Goal: Information Seeking & Learning: Learn about a topic

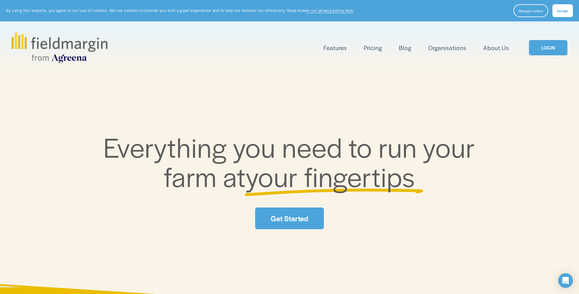
click at [304, 210] on link "Get Started" at bounding box center [289, 218] width 68 height 22
click at [498, 49] on link "About Us" at bounding box center [496, 48] width 26 height 10
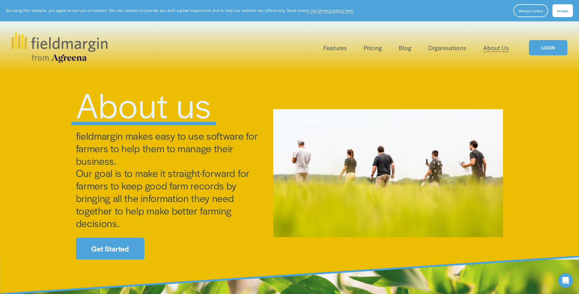
click at [341, 49] on span "Features" at bounding box center [336, 47] width 24 height 9
click at [0, 0] on span "Mapping" at bounding box center [0, 0] width 0 height 0
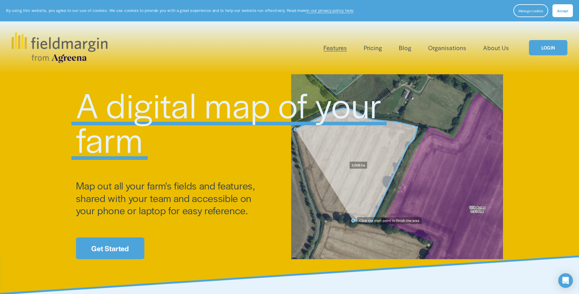
click at [0, 0] on span "Plan Work" at bounding box center [0, 0] width 0 height 0
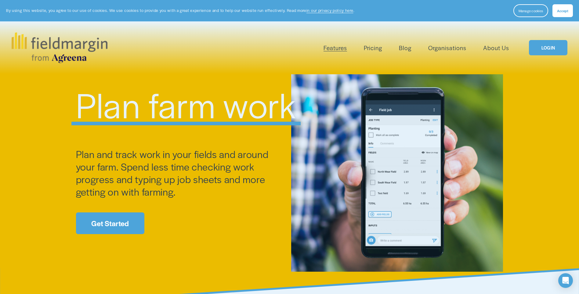
click at [130, 217] on link "Get Started" at bounding box center [110, 223] width 68 height 22
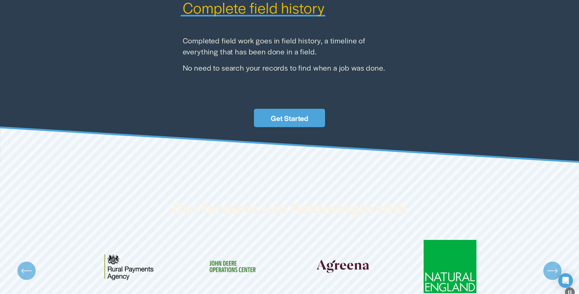
scroll to position [1222, 0]
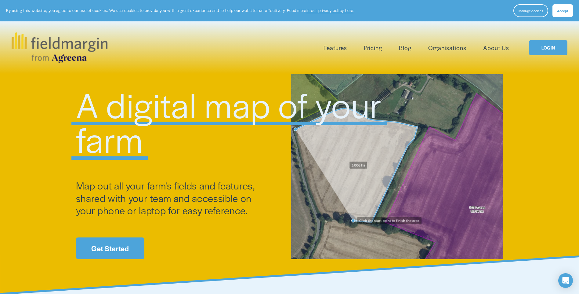
click at [0, 0] on span "Scouting" at bounding box center [0, 0] width 0 height 0
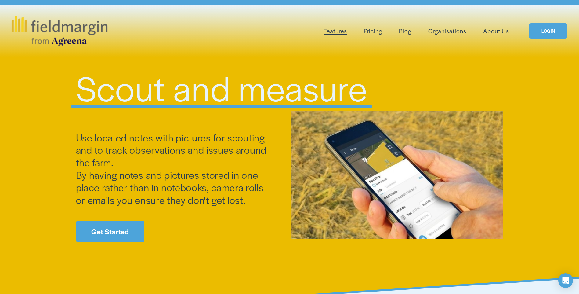
scroll to position [31, 0]
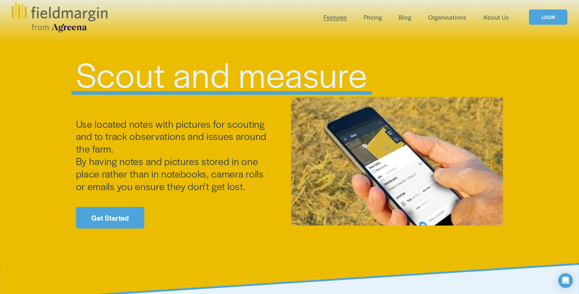
click at [511, 20] on div "LOGIN" at bounding box center [538, 17] width 58 height 16
click at [491, 18] on link "About Us" at bounding box center [496, 17] width 26 height 10
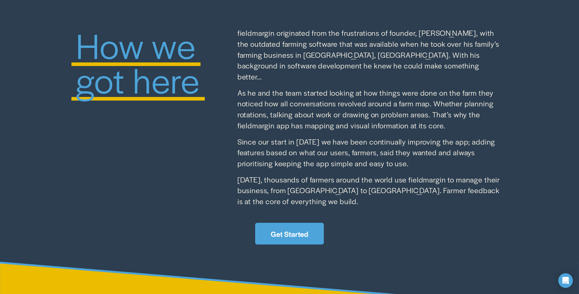
scroll to position [519, 0]
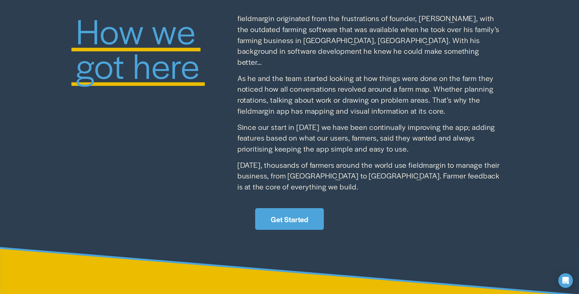
click at [318, 208] on link "Get Started" at bounding box center [289, 219] width 68 height 22
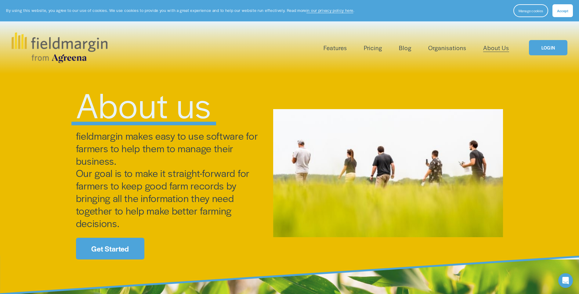
click at [124, 247] on link "Get Started" at bounding box center [110, 249] width 68 height 22
click at [558, 11] on span "Accept" at bounding box center [562, 10] width 11 height 5
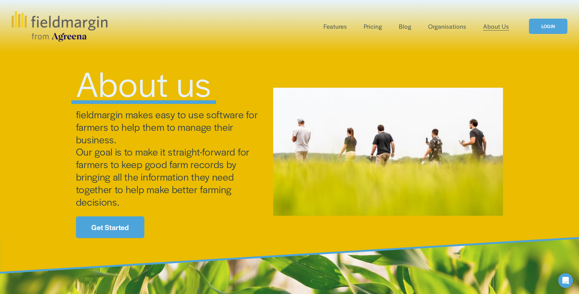
click at [126, 227] on link "Get Started" at bounding box center [110, 227] width 68 height 22
click at [449, 26] on link "Organisations" at bounding box center [448, 26] width 38 height 10
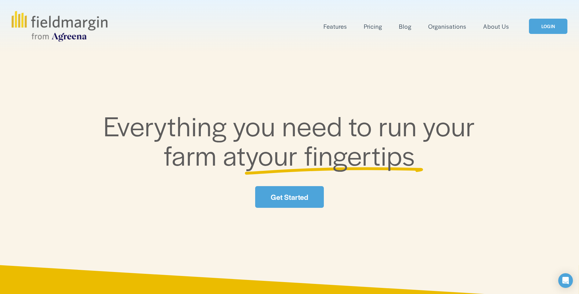
click at [337, 34] on div "Features Mapping Plan Work Reporting" at bounding box center [261, 26] width 498 height 31
click at [337, 30] on span "Features" at bounding box center [336, 26] width 24 height 9
drag, startPoint x: 337, startPoint y: 30, endPoint x: 419, endPoint y: 50, distance: 83.7
click at [419, 50] on div "Skip to Content Features Mapping" at bounding box center [289, 26] width 579 height 53
click at [343, 31] on link "Features" at bounding box center [336, 26] width 24 height 10
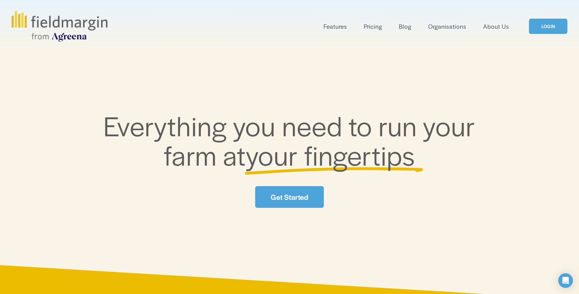
click at [374, 28] on link "Pricing" at bounding box center [373, 26] width 18 height 10
